Goal: Task Accomplishment & Management: Use online tool/utility

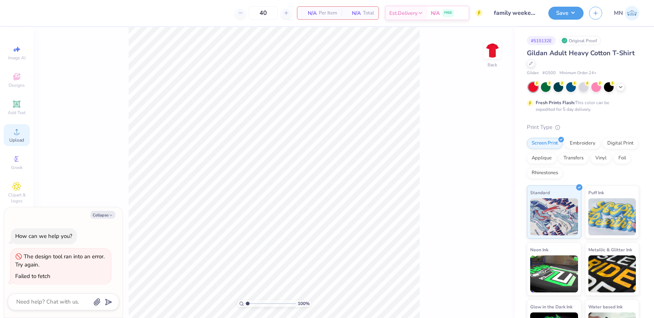
drag, startPoint x: 17, startPoint y: 129, endPoint x: 29, endPoint y: 129, distance: 11.9
click at [17, 129] on icon at bounding box center [16, 131] width 9 height 9
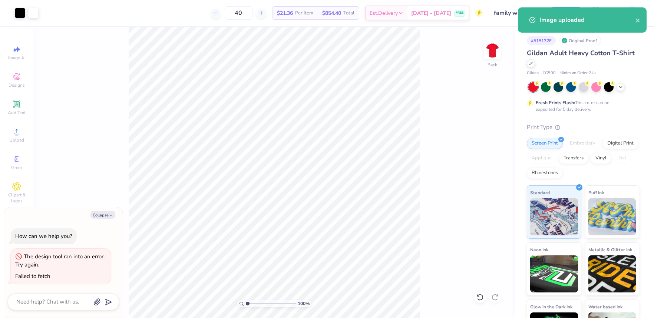
type textarea "x"
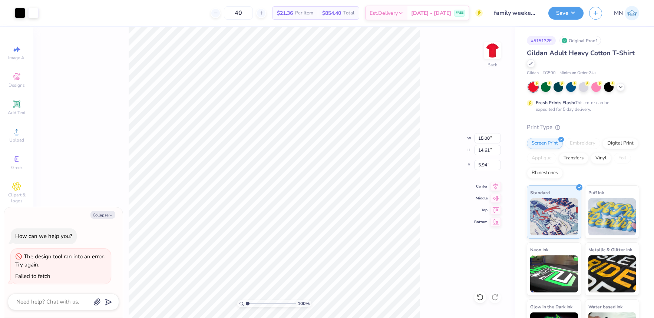
type input "1.00300601001502"
type textarea "x"
type input "1.00300601001502"
type textarea "x"
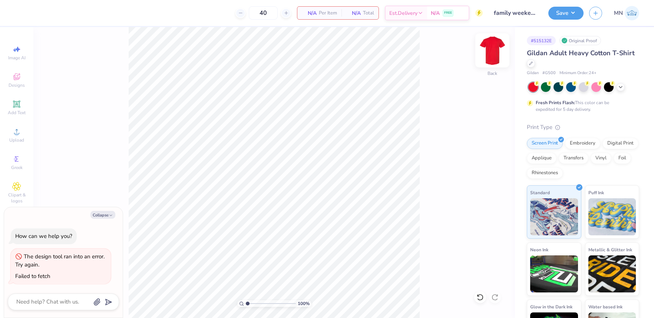
click at [490, 54] on img at bounding box center [492, 51] width 30 height 30
type input "1.00300601001502"
type textarea "x"
type input "1.00300601001502"
type textarea "x"
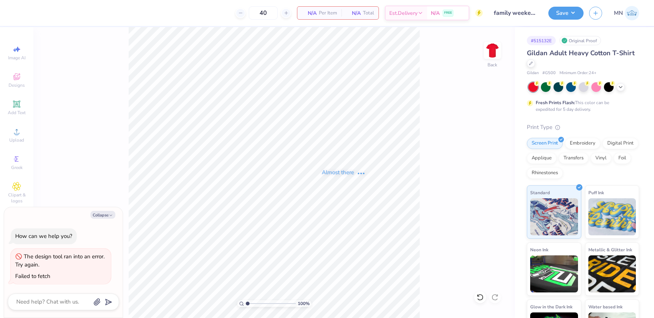
type input "1.00300601001502"
type textarea "x"
type input "1.00300601001502"
type textarea "x"
type input "1.00300601001502"
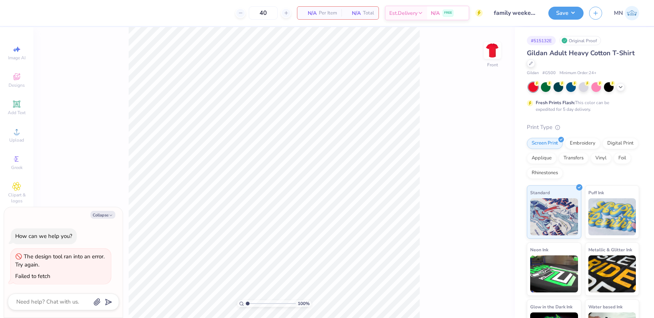
type textarea "x"
click at [484, 140] on input "14.65" at bounding box center [487, 138] width 27 height 10
type input "1.00300601001502"
type textarea "x"
type input "1.00300601001502"
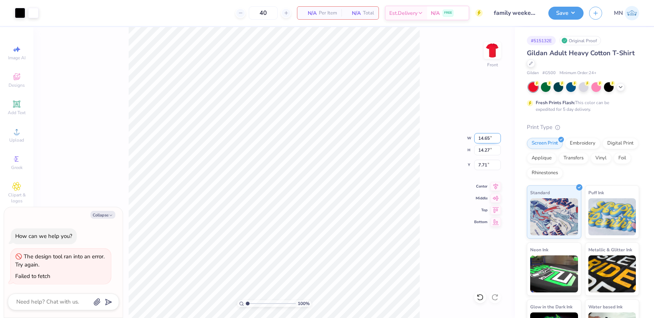
type textarea "x"
type input "12"
type input "1.00300601001502"
type textarea "x"
type input "12.00"
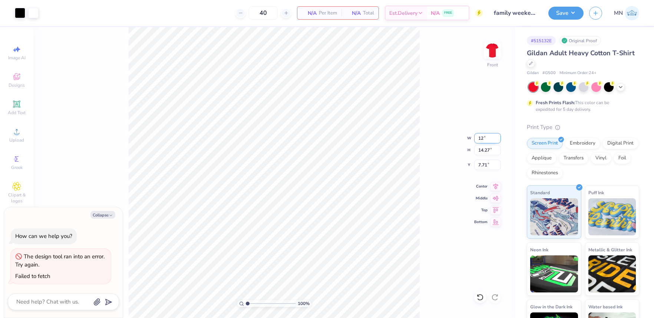
type input "11.69"
click at [482, 162] on input "9.00" at bounding box center [487, 165] width 27 height 10
type input "3"
type input "1.00300601001502"
type textarea "x"
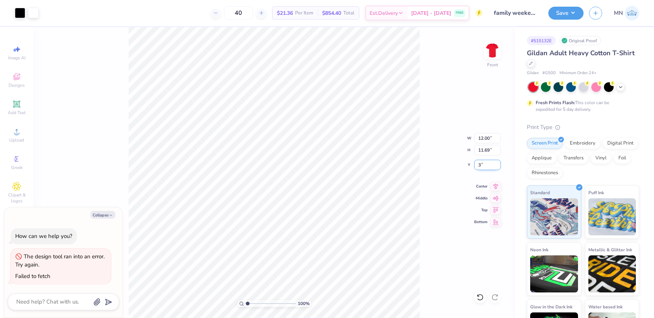
type input "3.00"
type input "1.00300601001502"
type textarea "x"
click at [565, 17] on button "Save" at bounding box center [565, 12] width 35 height 13
type input "1.00300601001502"
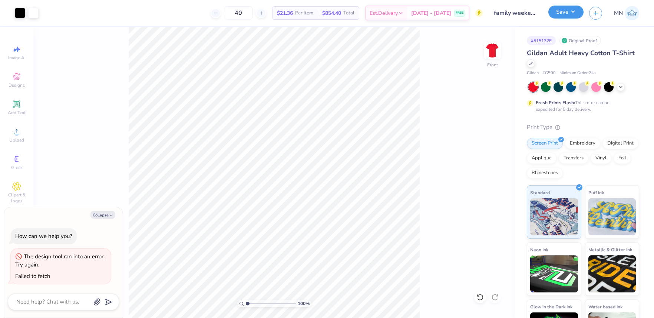
type textarea "x"
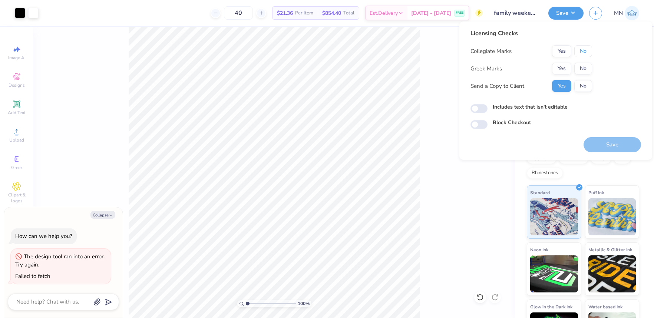
drag, startPoint x: 582, startPoint y: 50, endPoint x: 574, endPoint y: 61, distance: 13.4
click at [582, 50] on button "No" at bounding box center [583, 51] width 18 height 12
drag, startPoint x: 567, startPoint y: 67, endPoint x: 466, endPoint y: 53, distance: 102.3
click at [566, 67] on button "Yes" at bounding box center [561, 69] width 19 height 12
type input "1.00300601001502"
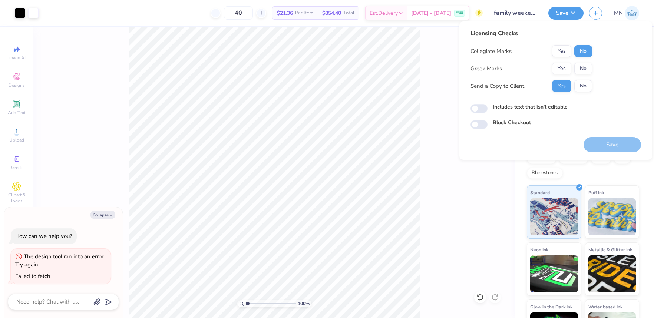
type textarea "x"
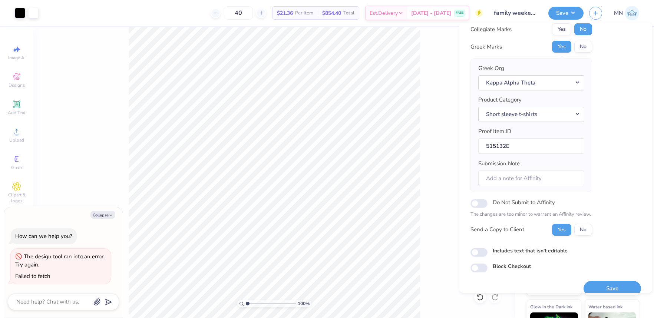
scroll to position [33, 0]
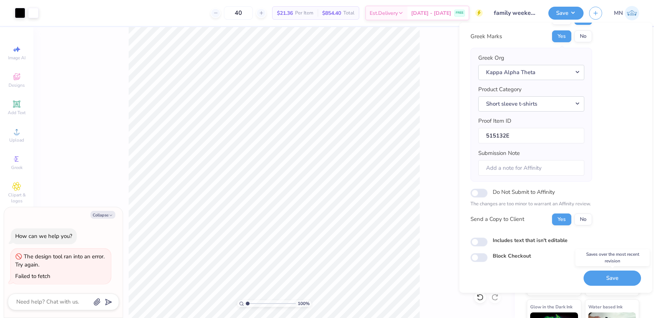
click at [608, 274] on button "Save" at bounding box center [611, 278] width 57 height 15
type input "1.00300601001502"
type textarea "x"
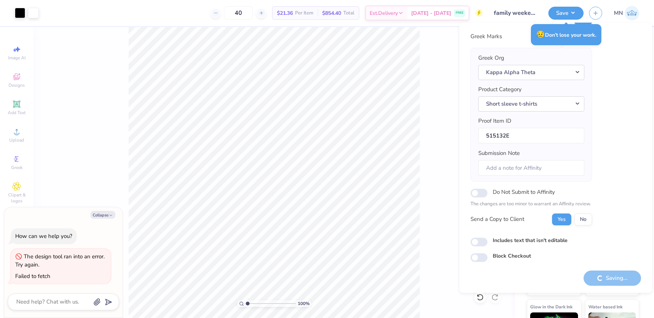
type input "1.00300601001502"
type textarea "x"
type input "1.00300601001502"
type textarea "x"
type input "1.00300601001502"
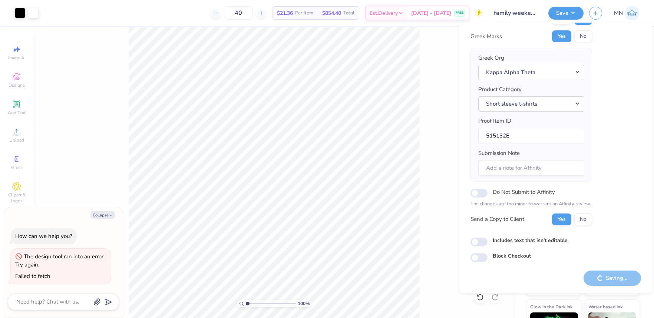
type textarea "x"
